Goal: Task Accomplishment & Management: Use online tool/utility

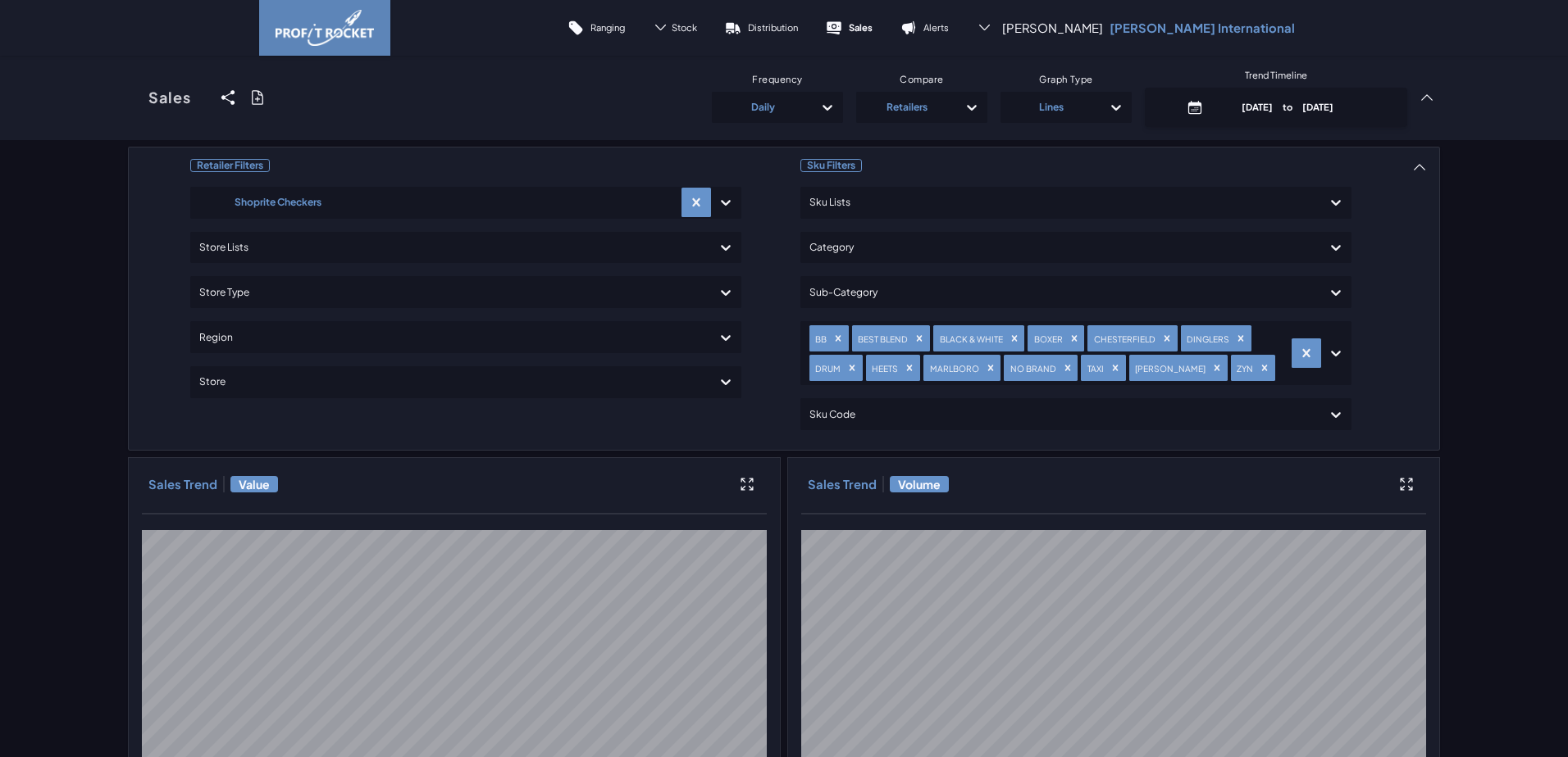
scroll to position [59, 0]
click at [1290, 112] on p "[DATE] to [DATE]" at bounding box center [1288, 107] width 157 height 12
select select "8"
select select "2025"
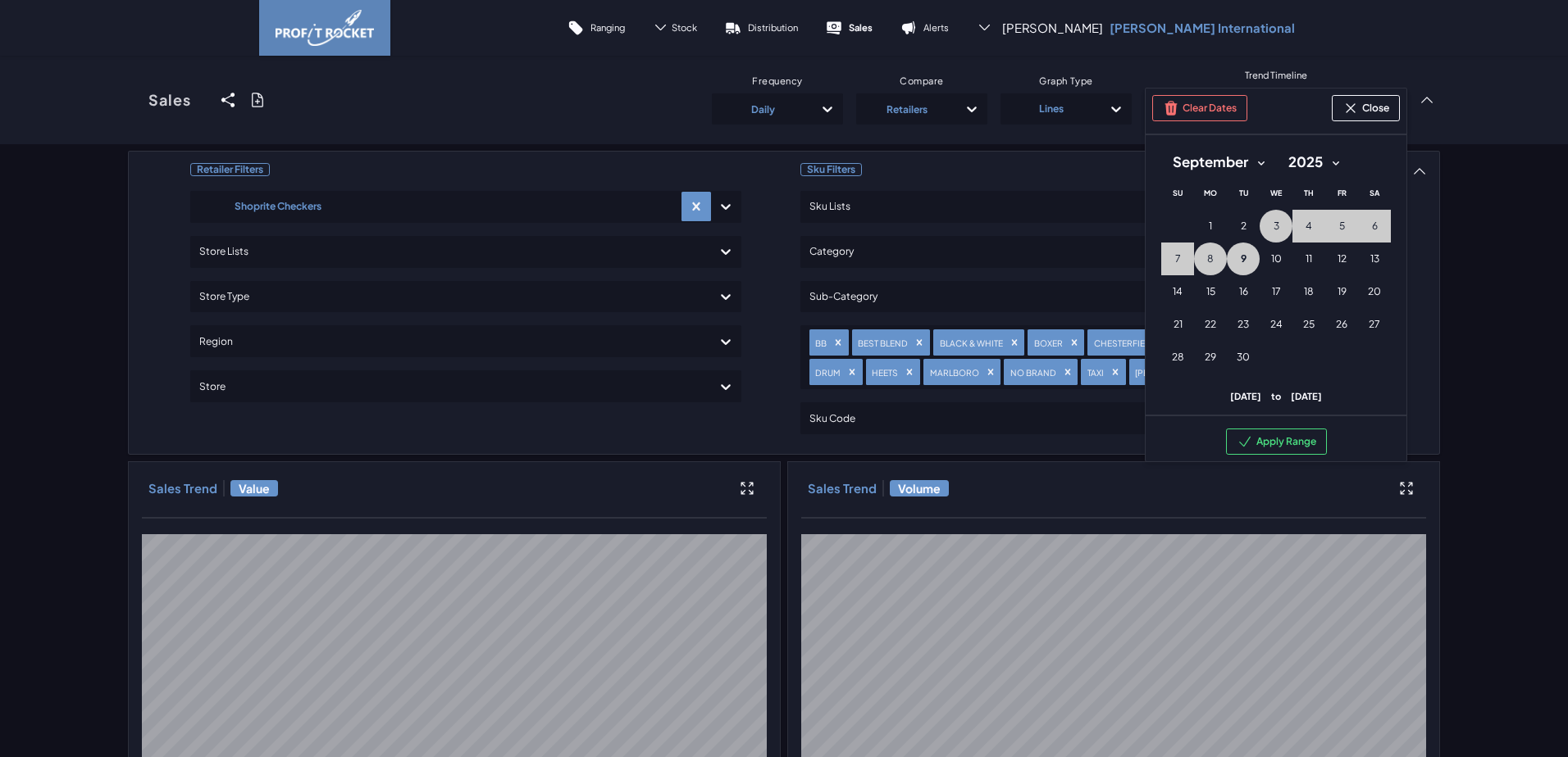
click at [1241, 261] on span "9" at bounding box center [1243, 258] width 6 height 13
click at [1270, 440] on button "Apply Range" at bounding box center [1276, 442] width 101 height 26
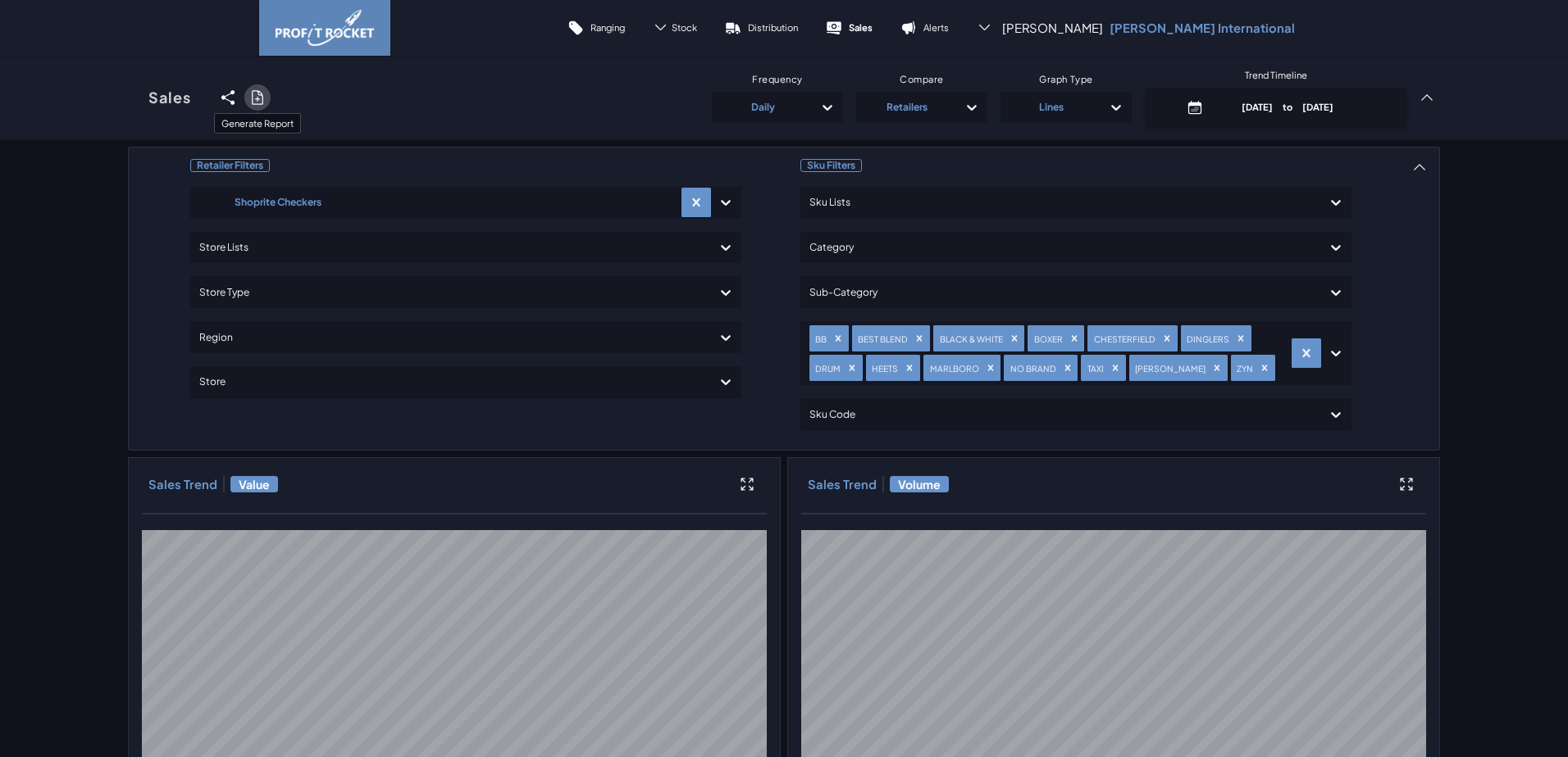
click at [250, 96] on icon at bounding box center [257, 97] width 16 height 16
click at [128, 97] on input "checkbox" at bounding box center [128, 97] width 0 height 0
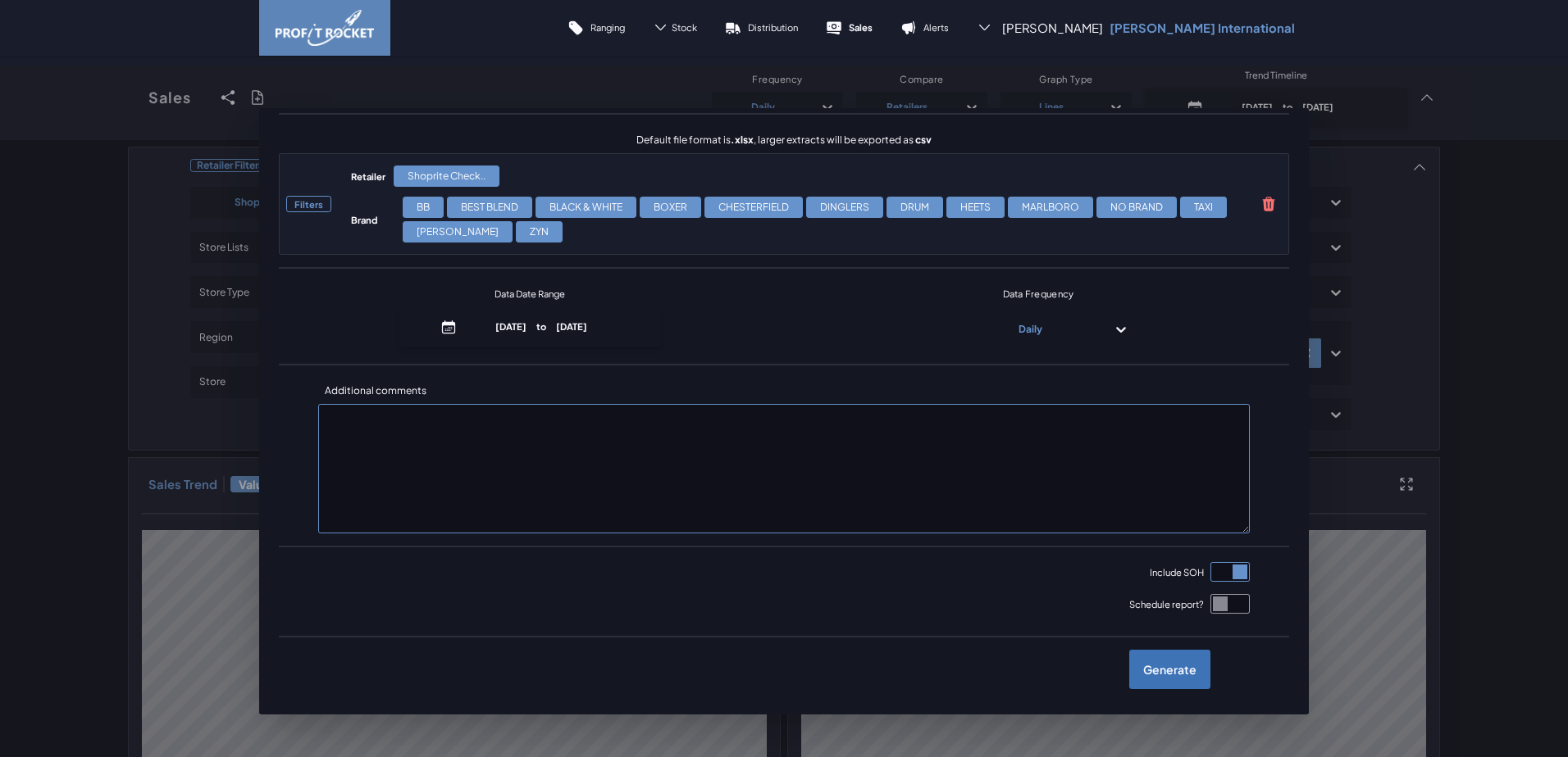
click at [1154, 670] on label "Generate" at bounding box center [1169, 670] width 81 height 40
click at [128, 97] on input "checkbox" at bounding box center [128, 97] width 0 height 0
